Goal: Task Accomplishment & Management: Manage account settings

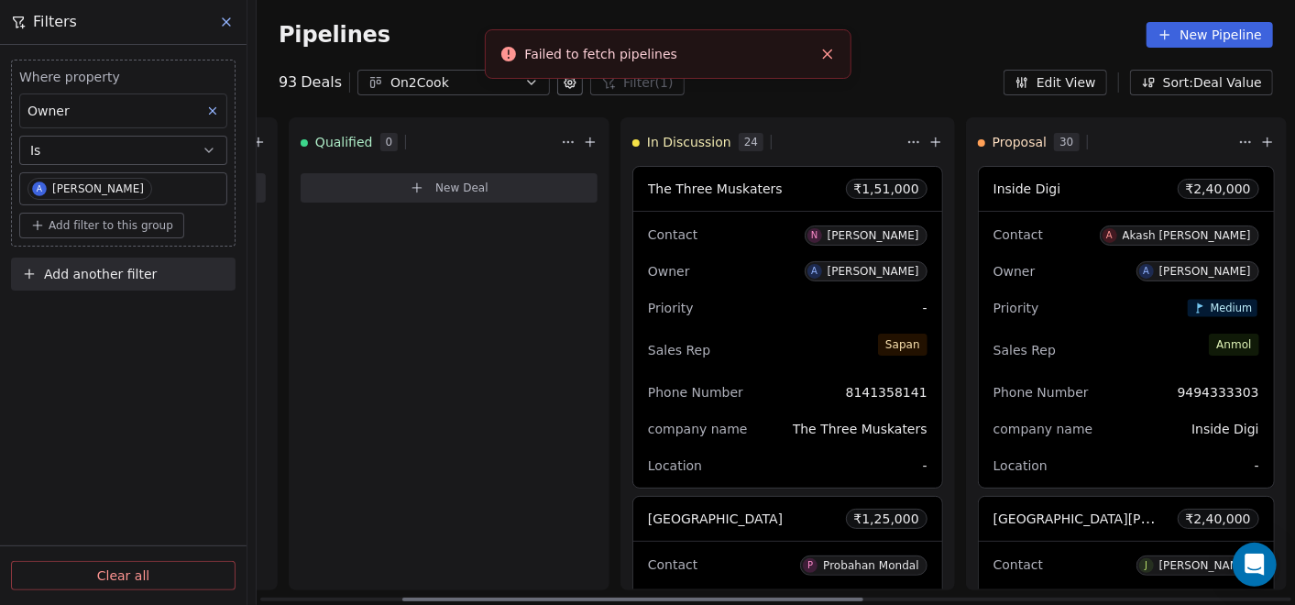
scroll to position [0, 866]
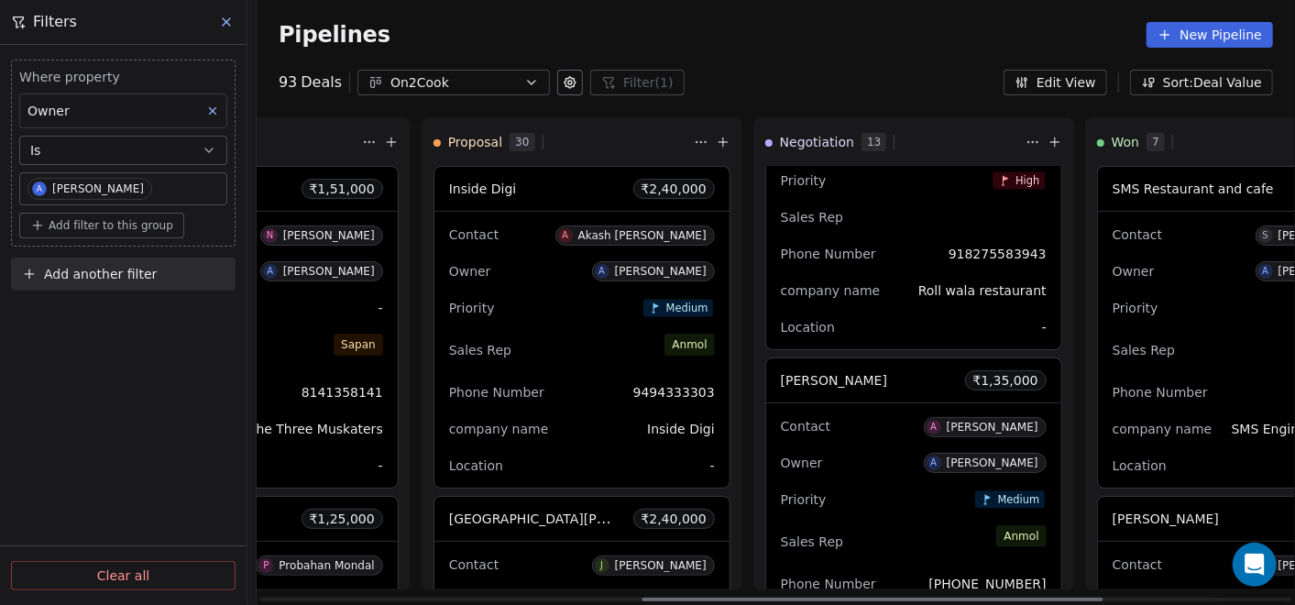
click at [816, 432] on div "Contact A Anton Johnson" at bounding box center [914, 426] width 266 height 30
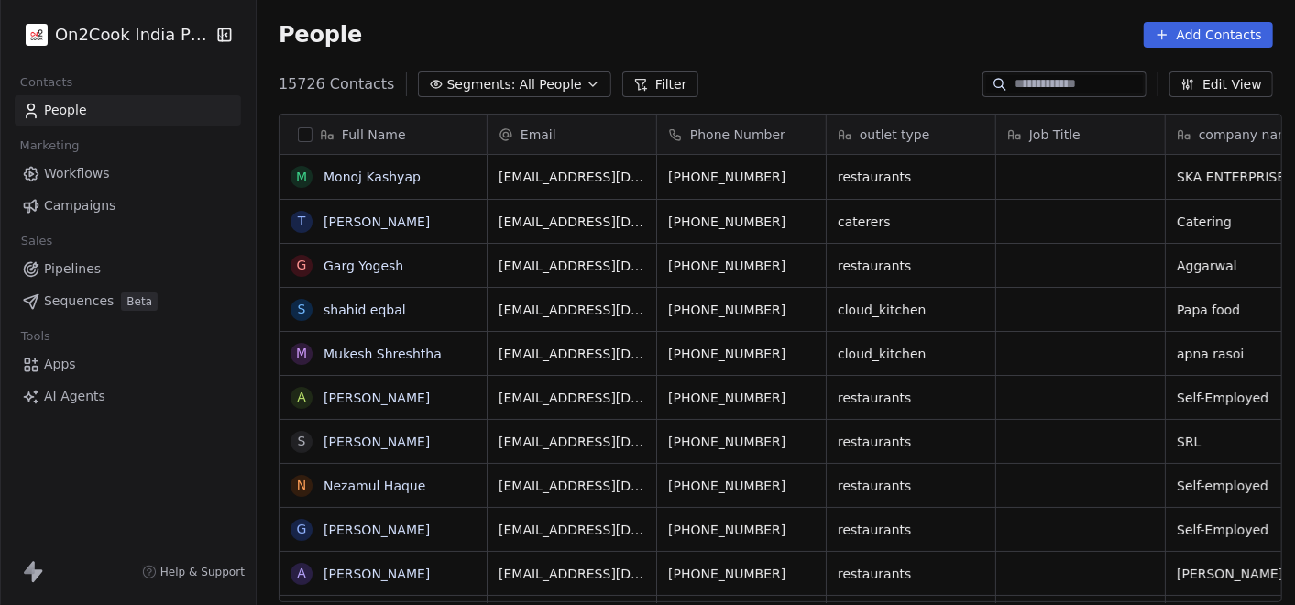
scroll to position [516, 1031]
click at [93, 264] on span "Pipelines" at bounding box center [72, 268] width 57 height 19
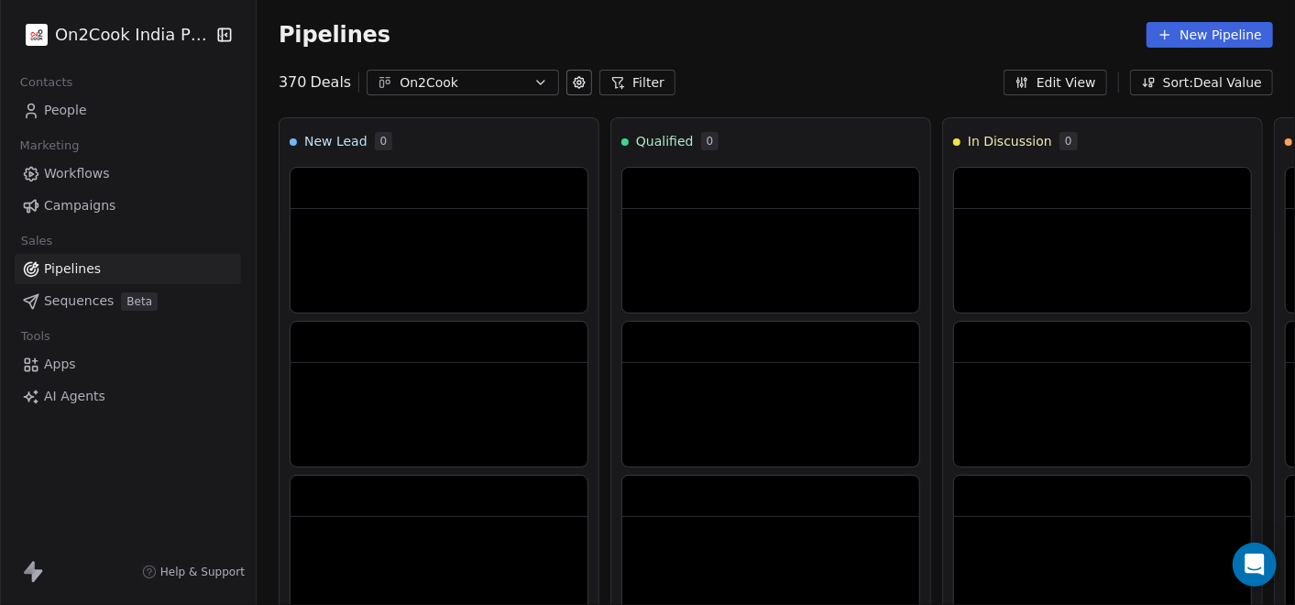
click at [615, 82] on button "Filter" at bounding box center [637, 83] width 76 height 26
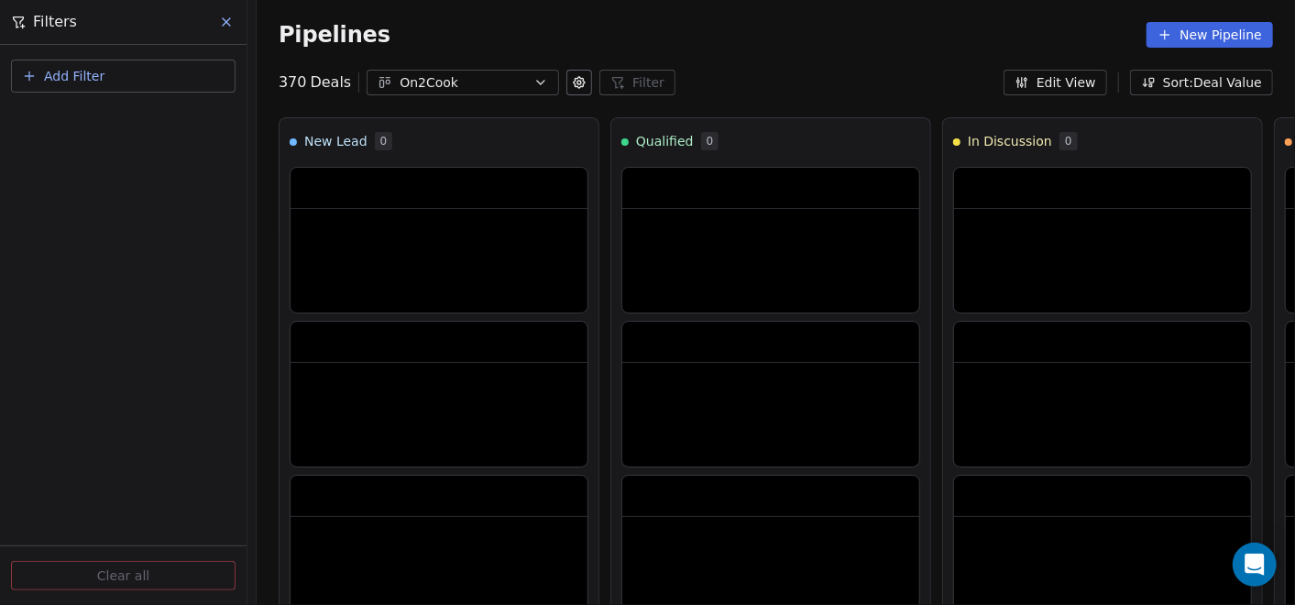
click at [171, 81] on button "Add Filter" at bounding box center [123, 76] width 225 height 33
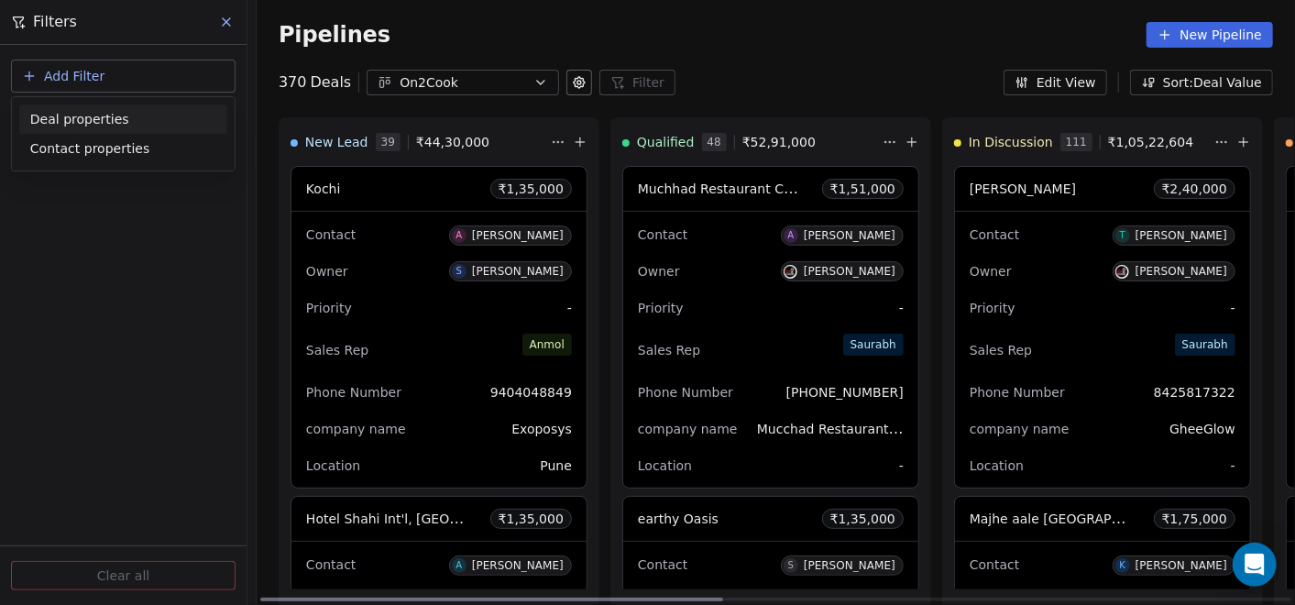
click at [75, 113] on span "Deal properties" at bounding box center [79, 119] width 99 height 19
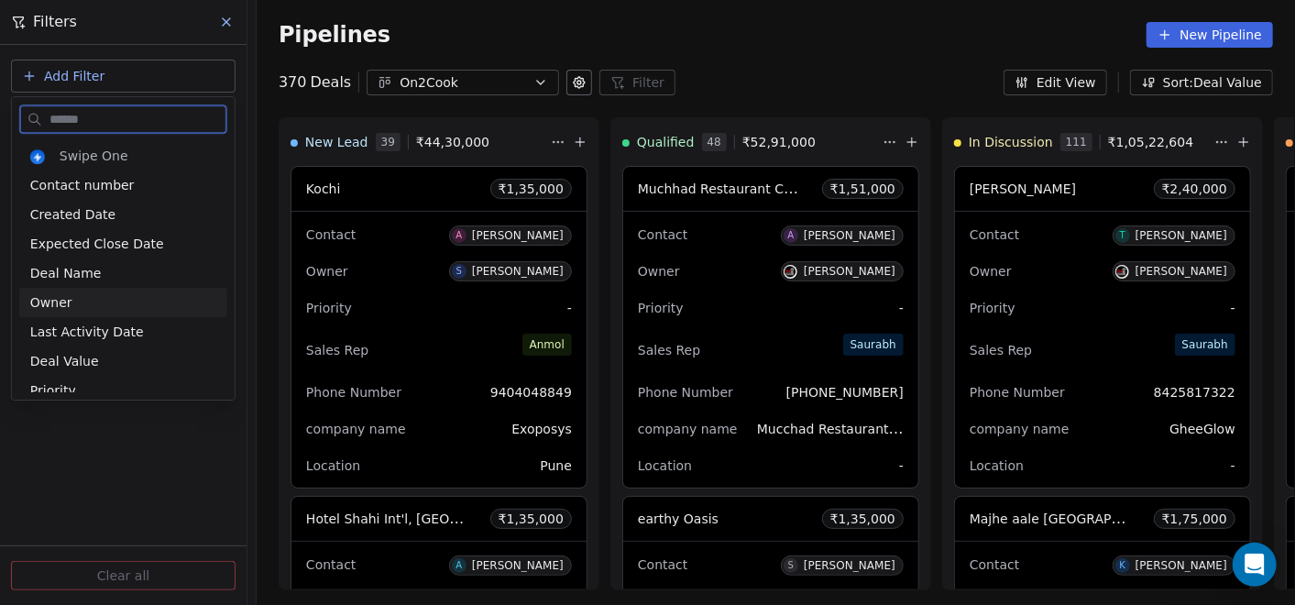
click at [72, 308] on div "Owner" at bounding box center [123, 302] width 186 height 18
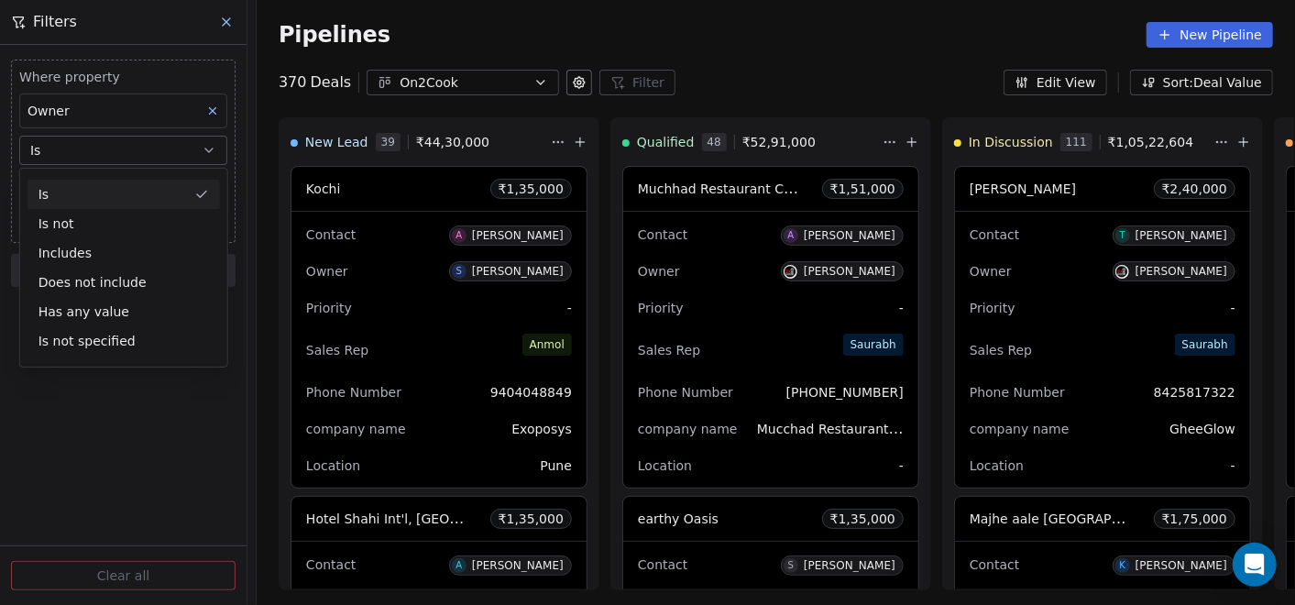
click at [101, 150] on button "Is" at bounding box center [123, 150] width 208 height 29
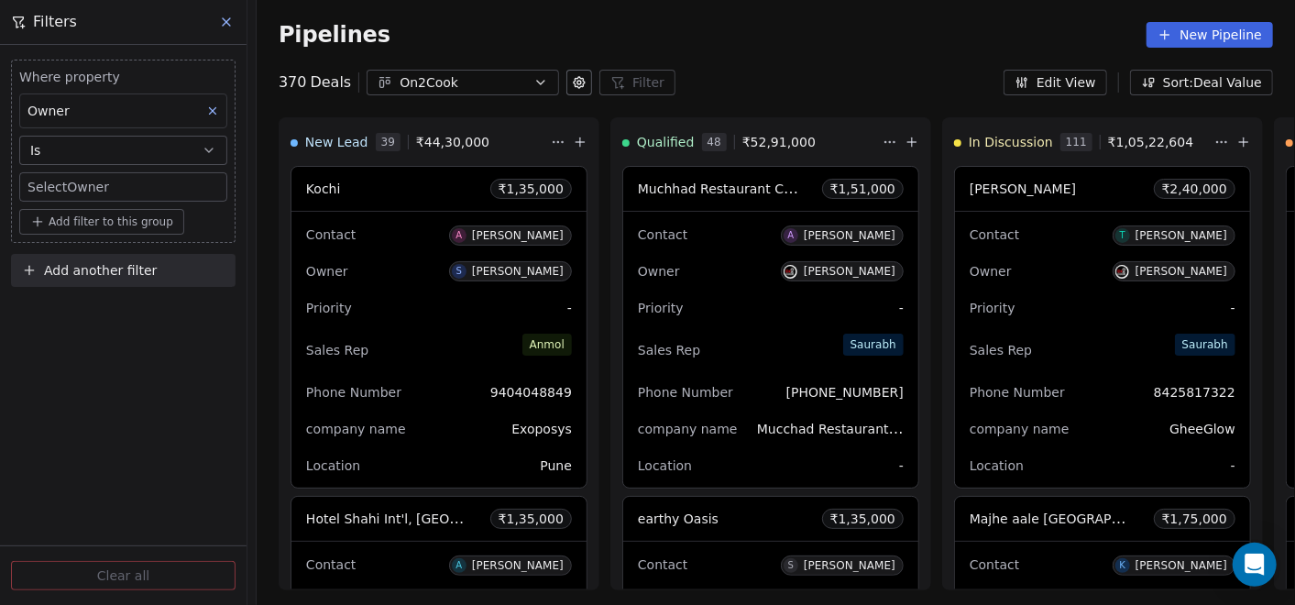
click at [97, 172] on body "On2Cook India Pvt. Ltd. Contacts People Marketing Workflows Campaigns Sales Pip…" at bounding box center [647, 302] width 1295 height 605
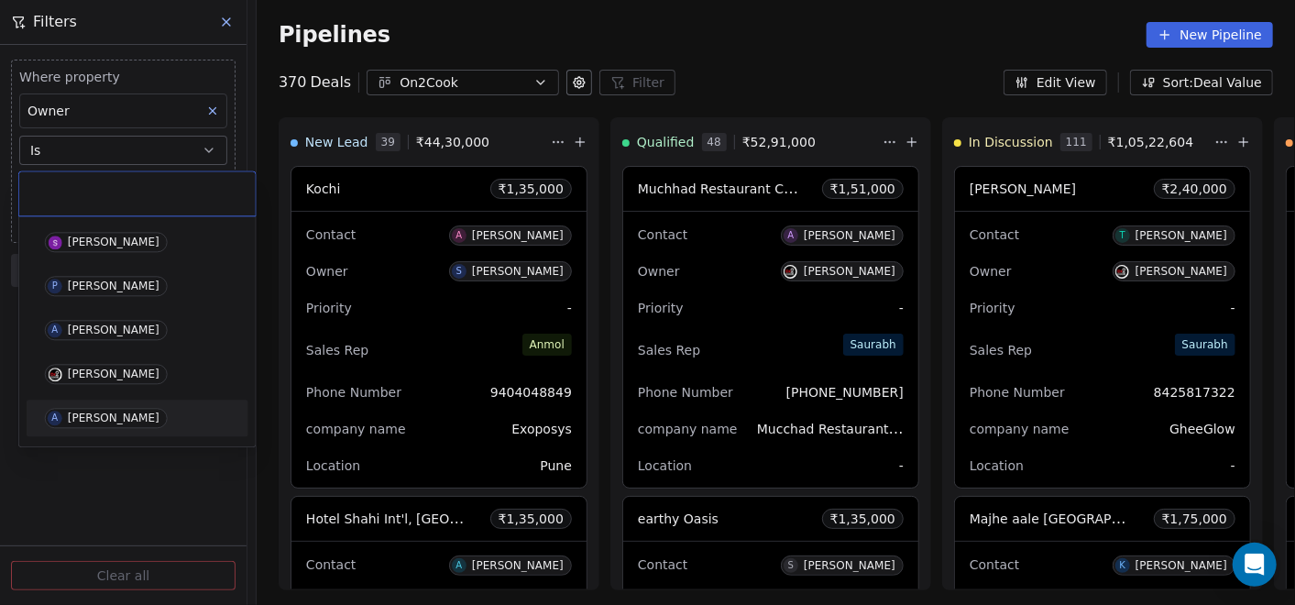
click at [93, 422] on div "[PERSON_NAME]" at bounding box center [114, 417] width 92 height 13
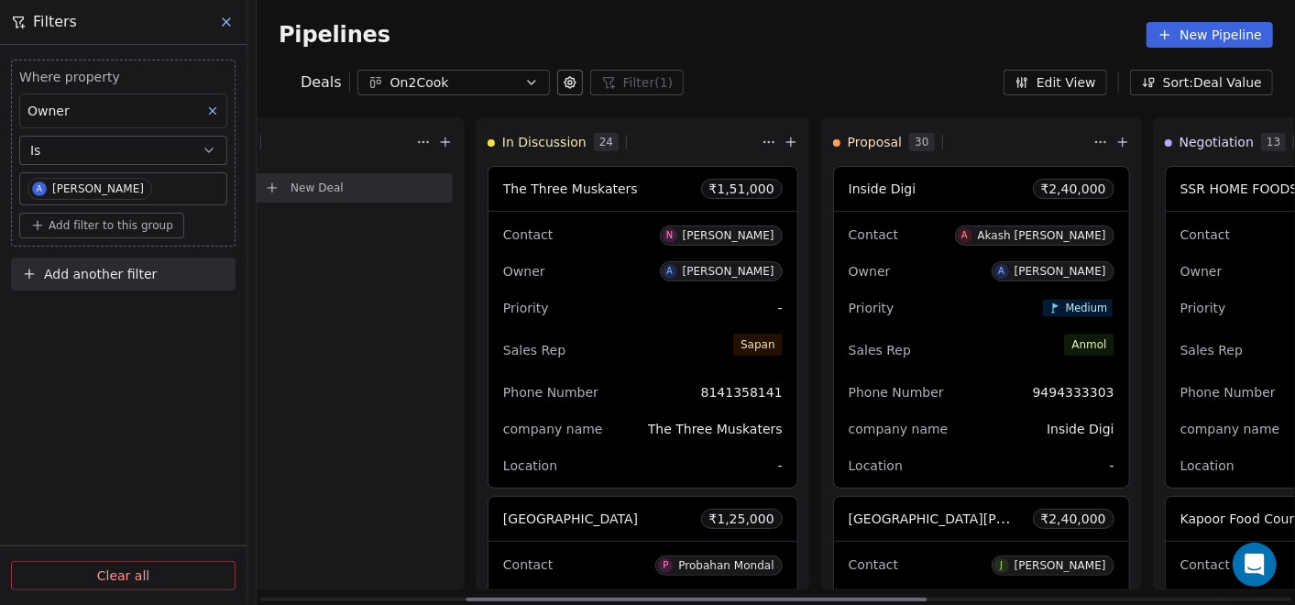
scroll to position [0, 743]
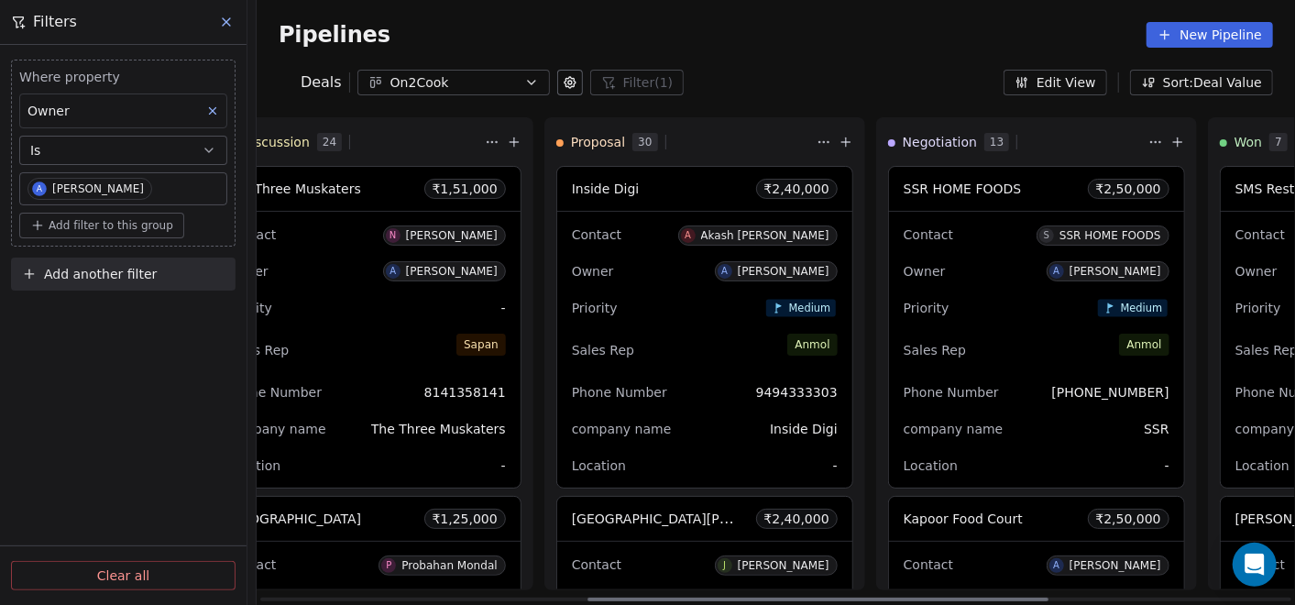
drag, startPoint x: 653, startPoint y: 596, endPoint x: 980, endPoint y: 594, distance: 327.2
click at [980, 598] on div at bounding box center [817, 600] width 461 height 4
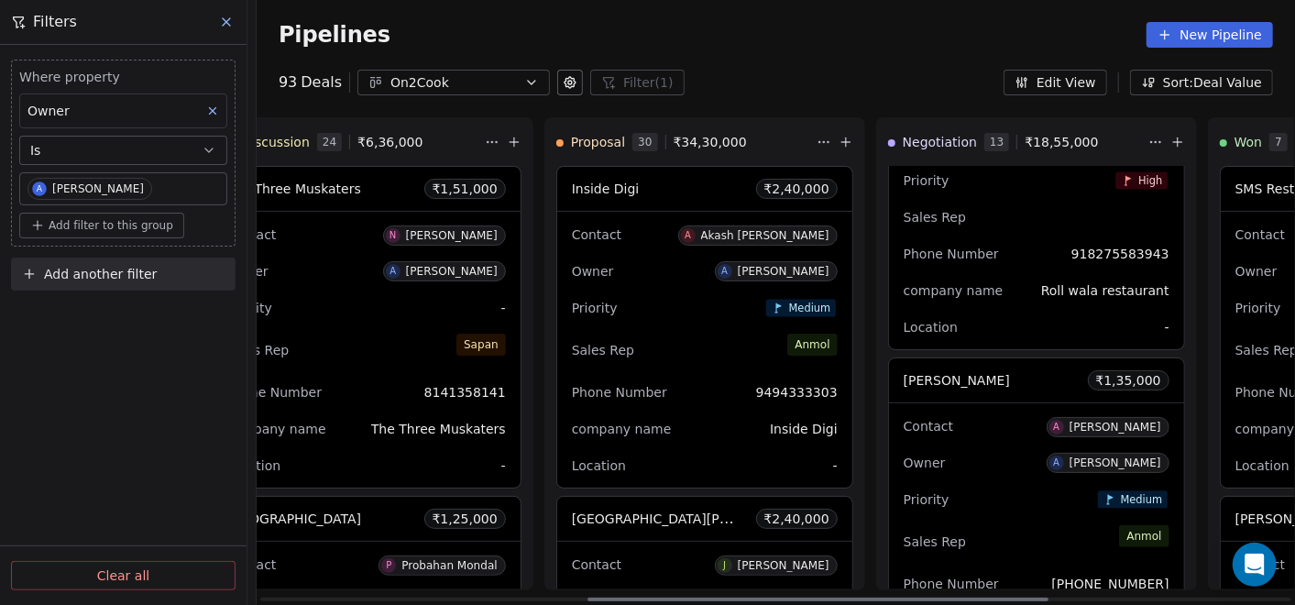
click at [1010, 455] on div "Owner A [PERSON_NAME]" at bounding box center [1037, 462] width 266 height 29
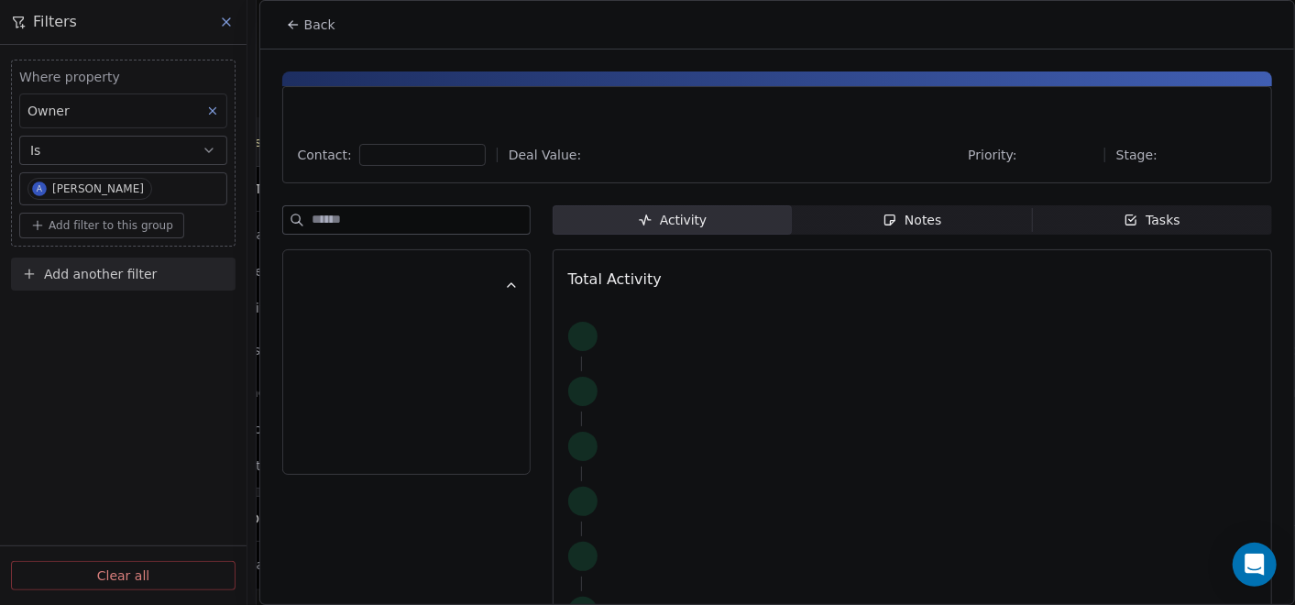
click at [953, 231] on span "Notes Notes" at bounding box center [912, 219] width 240 height 29
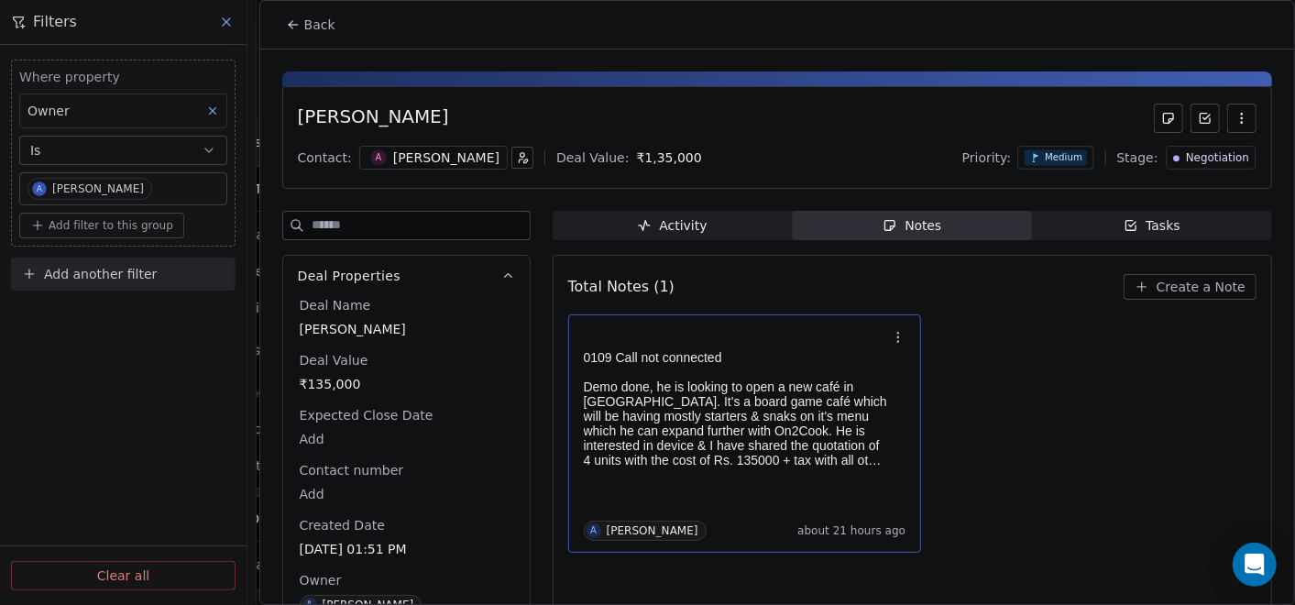
click at [857, 456] on p "Demo done, he is looking to open a new café in [GEOGRAPHIC_DATA]. It's a board …" at bounding box center [736, 423] width 304 height 88
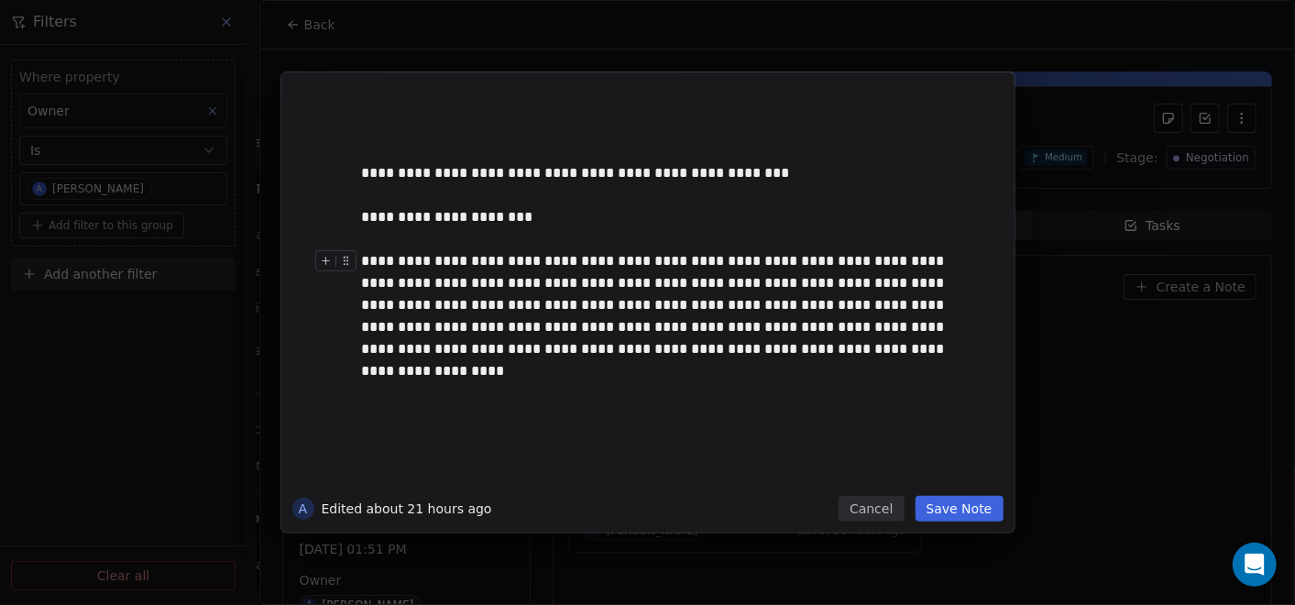
click at [974, 516] on button "Save Note" at bounding box center [960, 509] width 88 height 26
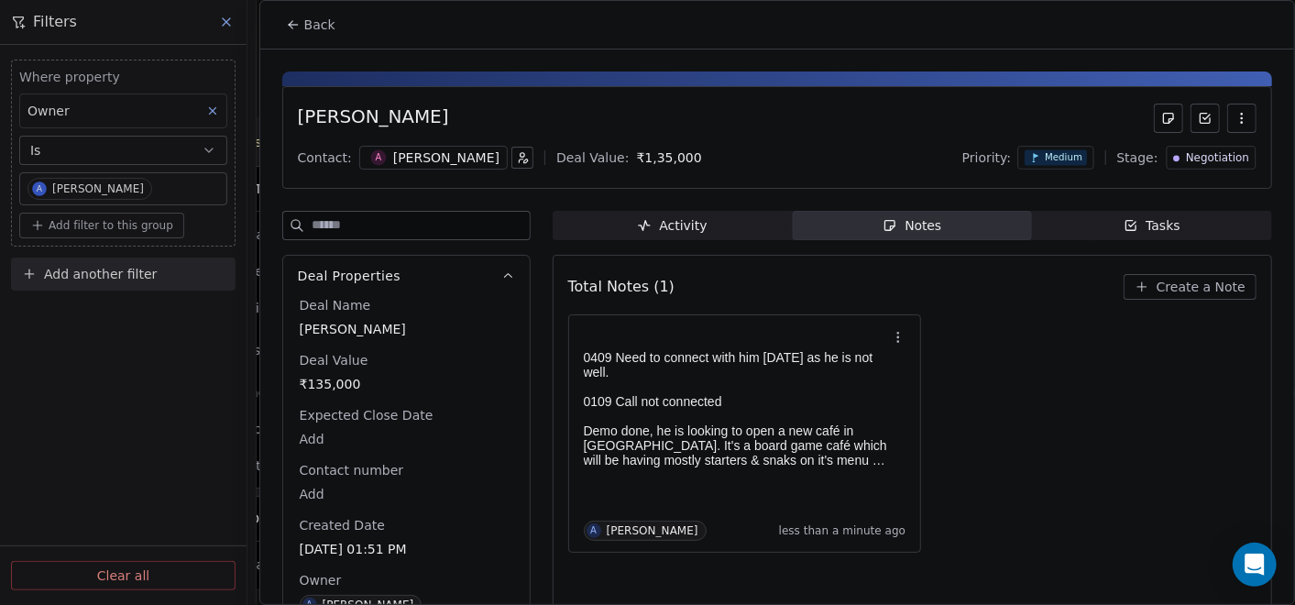
click at [294, 28] on icon at bounding box center [293, 24] width 15 height 15
